Goal: Task Accomplishment & Management: Manage account settings

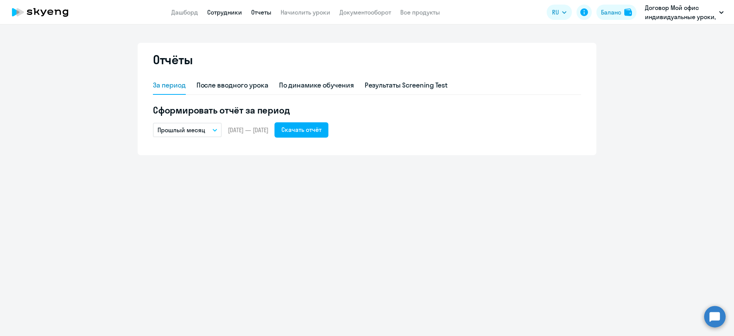
click at [231, 10] on link "Сотрудники" at bounding box center [224, 12] width 35 height 8
select select "30"
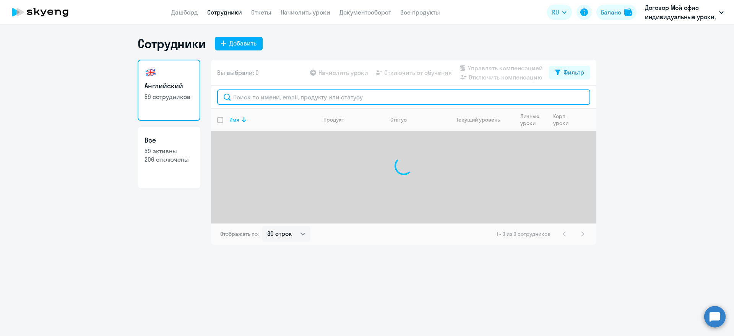
click at [247, 97] on input "text" at bounding box center [403, 96] width 373 height 15
drag, startPoint x: 250, startPoint y: 94, endPoint x: 220, endPoint y: 95, distance: 29.8
click at [220, 95] on input "vtldt" at bounding box center [403, 96] width 373 height 15
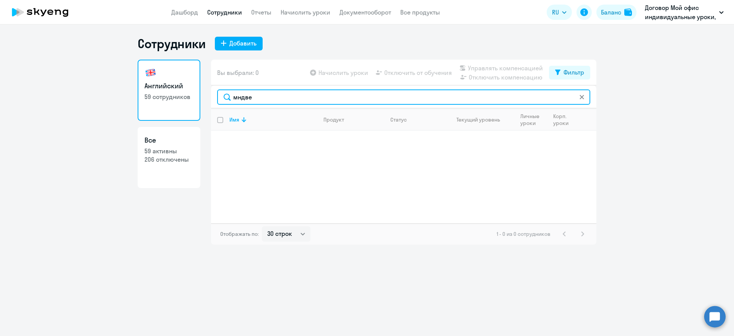
drag, startPoint x: 239, startPoint y: 99, endPoint x: 276, endPoint y: 98, distance: 37.9
click at [276, 98] on input "мндве" at bounding box center [403, 96] width 373 height 15
drag, startPoint x: 267, startPoint y: 96, endPoint x: 209, endPoint y: 98, distance: 57.8
click at [209, 98] on div "Английский 59 сотрудников Все 59 активны 206 отключены Вы выбрали: 0 Начислить …" at bounding box center [367, 152] width 459 height 185
type input "давидо"
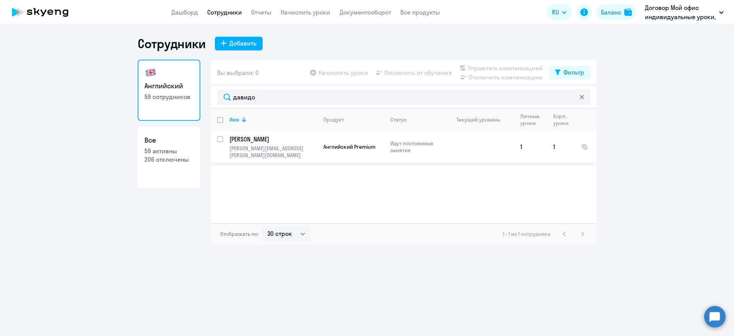
click at [221, 140] on input "select row 41981934" at bounding box center [224, 143] width 15 height 15
checkbox input "true"
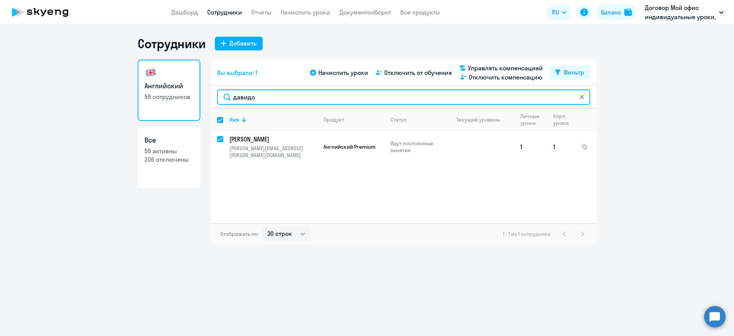
drag, startPoint x: 276, startPoint y: 94, endPoint x: 202, endPoint y: 99, distance: 74.3
click at [202, 99] on div "Английский 59 сотрудников Все 59 активны 206 отключены Вы выбрали: 1 Начислить …" at bounding box center [367, 152] width 459 height 185
type input "т"
checkbox input "false"
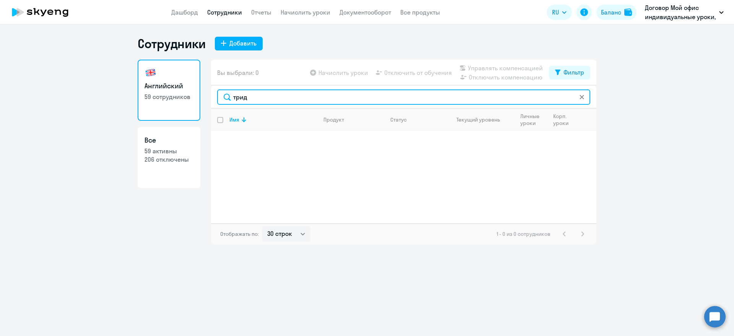
drag, startPoint x: 252, startPoint y: 96, endPoint x: 204, endPoint y: 97, distance: 48.6
click at [204, 97] on div "Английский 59 сотрудников Все 59 активны 206 отключены Вы выбрали: 0 Начислить …" at bounding box center [367, 152] width 459 height 185
drag, startPoint x: 256, startPoint y: 96, endPoint x: 204, endPoint y: 101, distance: 52.2
click at [204, 101] on div "Английский 59 сотрудников Все 59 активны 206 отключены Вы выбрали: 0 Начислить …" at bounding box center [367, 152] width 459 height 185
drag, startPoint x: 261, startPoint y: 95, endPoint x: 214, endPoint y: 99, distance: 47.2
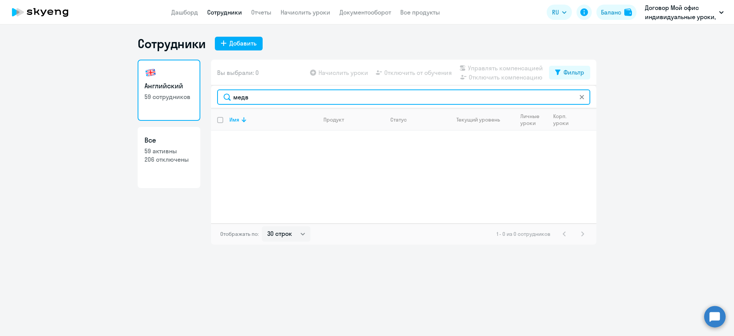
click at [214, 99] on div "медв" at bounding box center [403, 97] width 385 height 23
type input "прокопе"
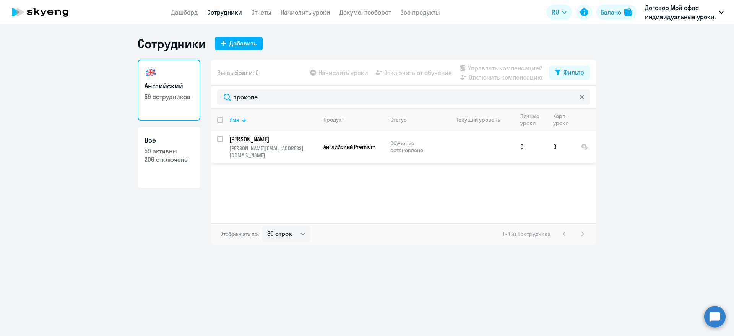
click at [220, 138] on input "select row 42376421" at bounding box center [224, 143] width 15 height 15
checkbox input "true"
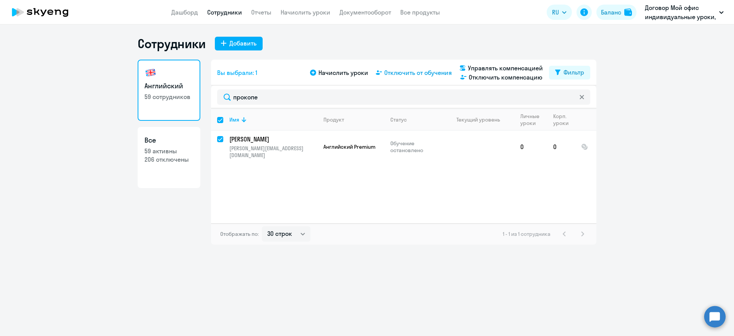
click at [419, 74] on span "Отключить от обучения" at bounding box center [418, 72] width 68 height 9
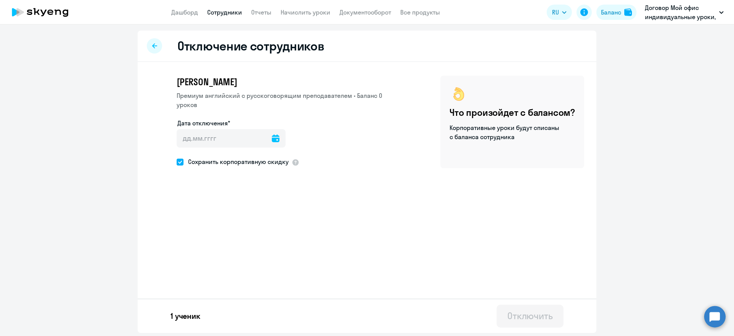
click at [272, 139] on icon at bounding box center [276, 139] width 8 height 8
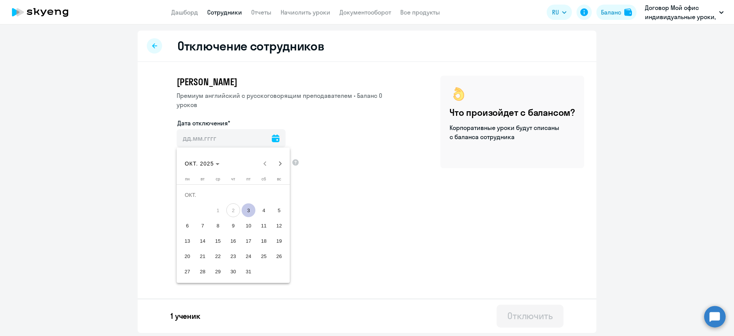
click at [252, 209] on span "3" at bounding box center [249, 210] width 14 height 14
type input "[DATE]"
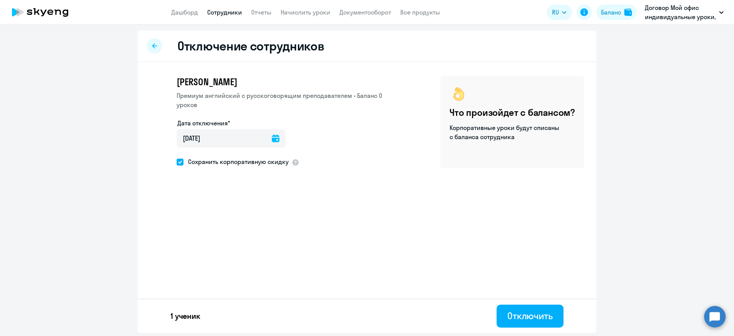
click at [178, 162] on span at bounding box center [180, 162] width 7 height 7
click at [177, 162] on input "Сохранить корпоративную скидку" at bounding box center [176, 162] width 0 height 0
checkbox input "false"
click at [527, 317] on div "Отключить" at bounding box center [529, 316] width 45 height 12
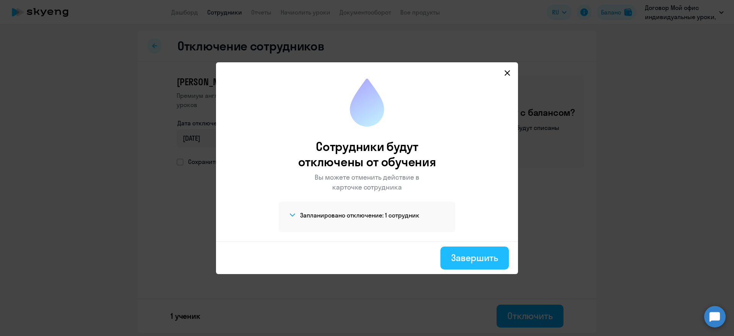
click at [474, 261] on div "Завершить" at bounding box center [474, 258] width 47 height 12
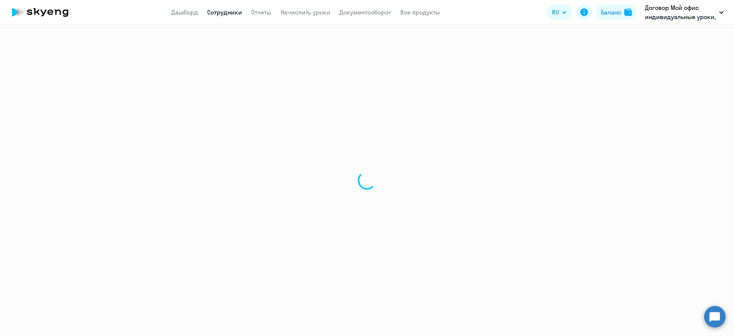
select select "30"
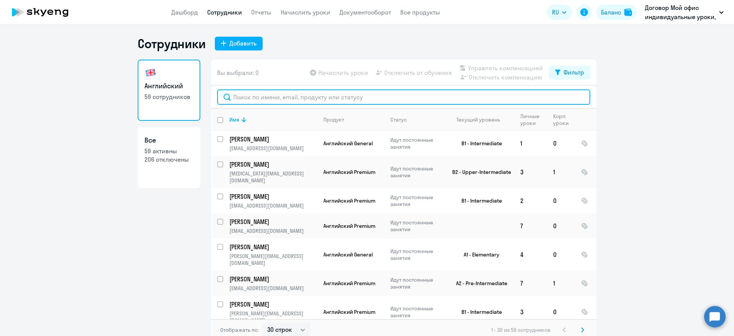
click at [243, 96] on input "text" at bounding box center [403, 96] width 373 height 15
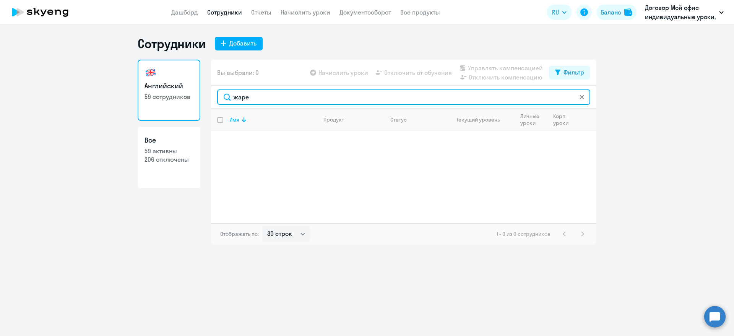
drag, startPoint x: 262, startPoint y: 97, endPoint x: 210, endPoint y: 97, distance: 52.8
click at [210, 97] on div "Английский 59 сотрудников Все 59 активны 206 отключены Вы выбрали: 0 Начислить …" at bounding box center [367, 152] width 459 height 185
drag, startPoint x: 269, startPoint y: 99, endPoint x: 201, endPoint y: 103, distance: 67.4
click at [201, 103] on div "Английский 59 сотрудников Все 59 активны 206 отключены Вы выбрали: 0 Начислить …" at bounding box center [367, 152] width 459 height 185
type input "дьяк"
